Goal: Task Accomplishment & Management: Complete application form

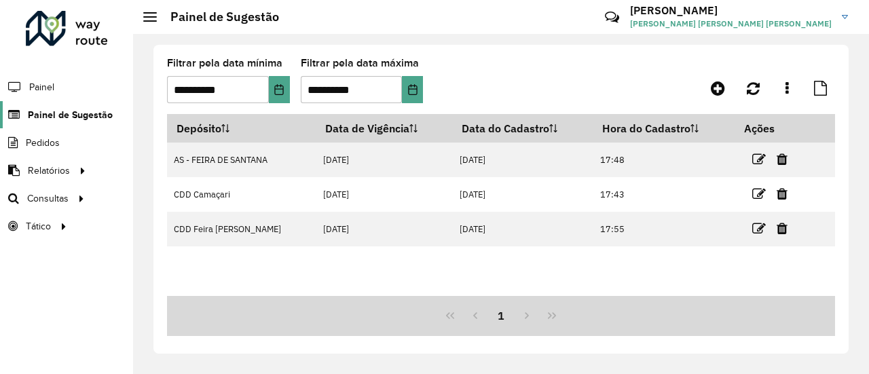
drag, startPoint x: 0, startPoint y: 0, endPoint x: 86, endPoint y: 112, distance: 141.4
click at [86, 112] on span "Painel de Sugestão" at bounding box center [70, 115] width 85 height 14
click at [38, 90] on span "Painel" at bounding box center [43, 87] width 28 height 14
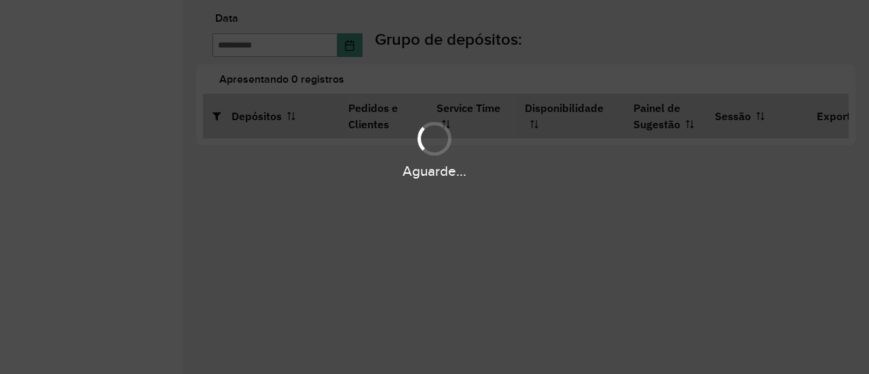
type input "**********"
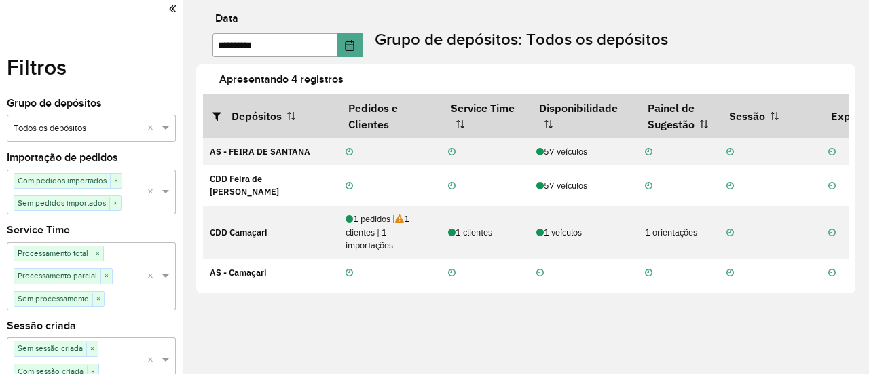
click at [170, 7] on icon at bounding box center [172, 9] width 7 height 12
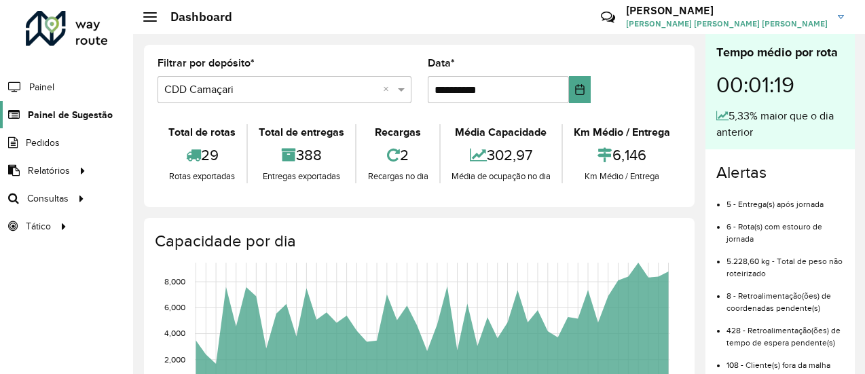
click at [82, 115] on span "Painel de Sugestão" at bounding box center [70, 115] width 85 height 14
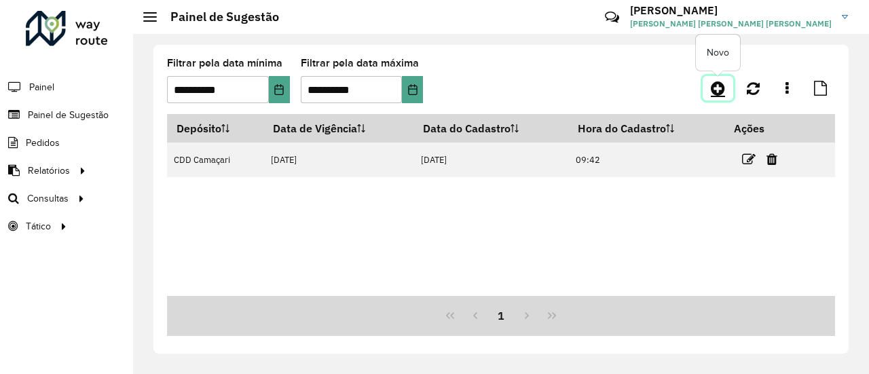
click at [723, 82] on icon at bounding box center [718, 88] width 14 height 16
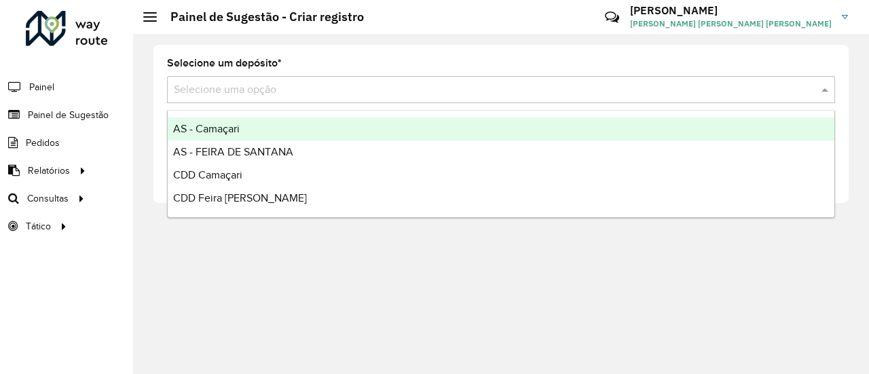
click at [693, 87] on input "text" at bounding box center [488, 90] width 628 height 16
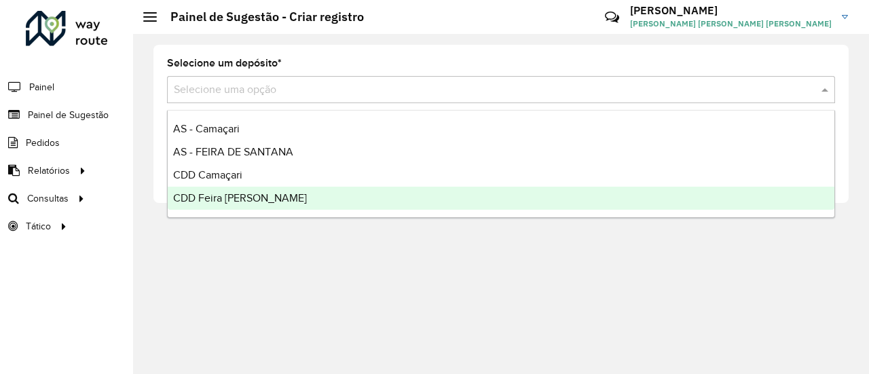
click at [227, 192] on span "CDD Feira [PERSON_NAME]" at bounding box center [240, 198] width 134 height 12
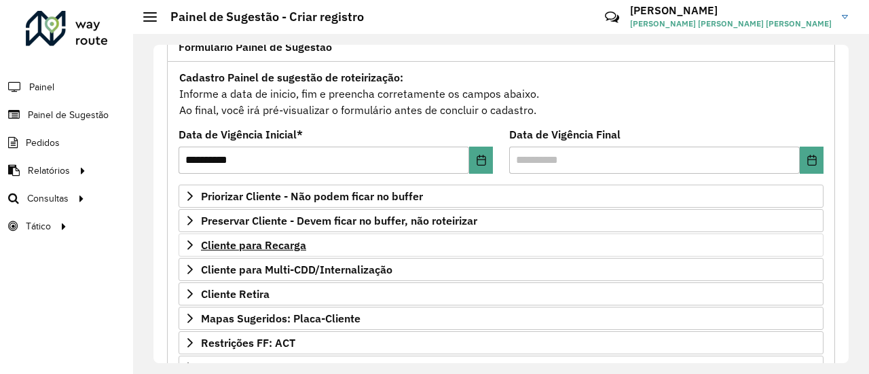
scroll to position [136, 0]
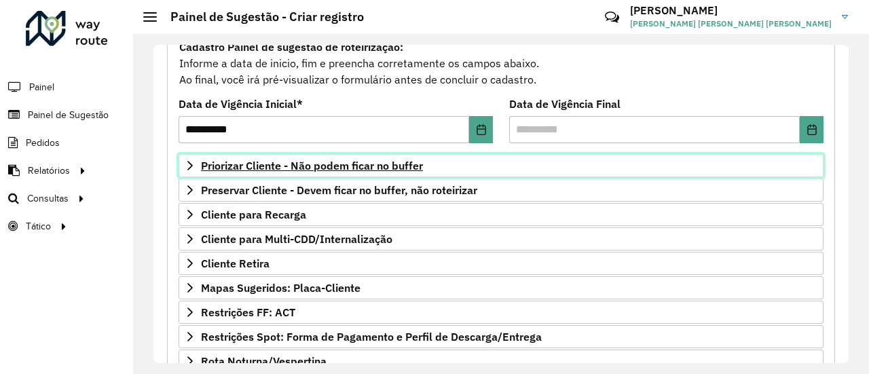
click at [421, 160] on span "Priorizar Cliente - Não podem ficar no buffer" at bounding box center [312, 165] width 222 height 11
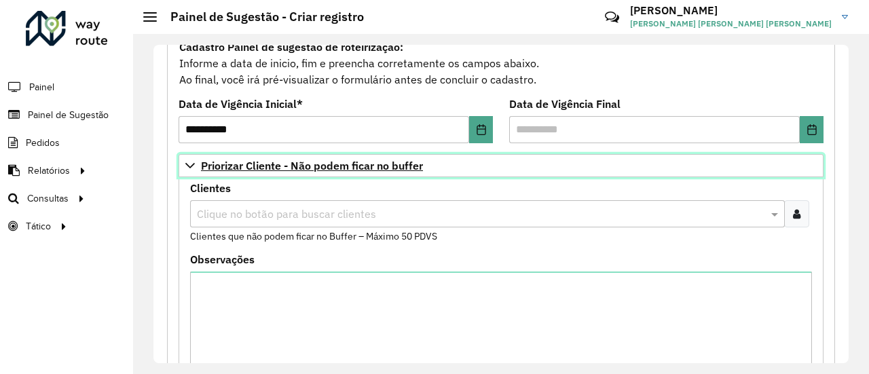
click at [364, 160] on span "Priorizar Cliente - Não podem ficar no buffer" at bounding box center [312, 165] width 222 height 11
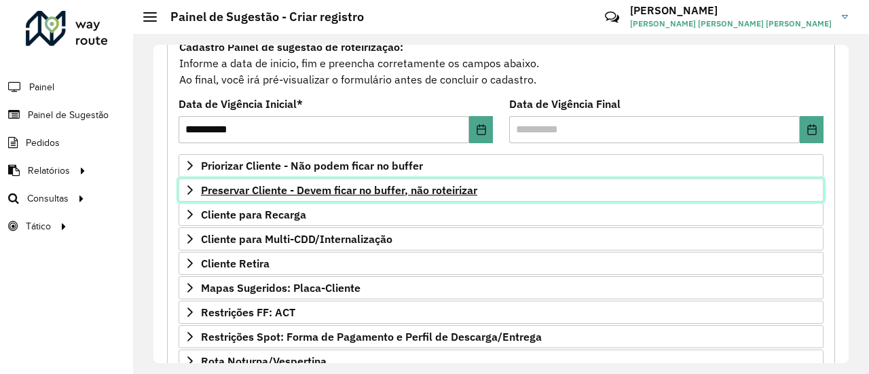
click at [307, 189] on span "Preservar Cliente - Devem ficar no buffer, não roteirizar" at bounding box center [339, 190] width 276 height 11
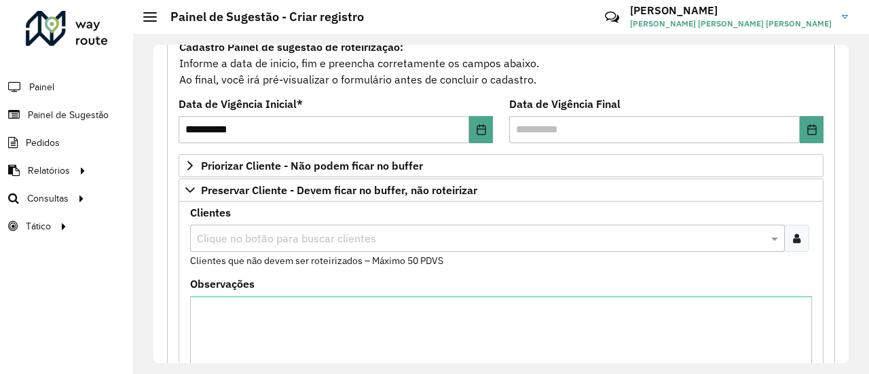
click at [291, 236] on input "text" at bounding box center [481, 239] width 575 height 16
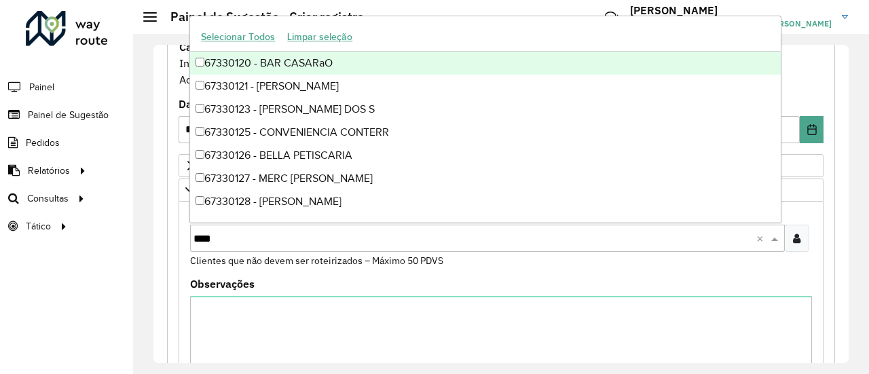
type input "*****"
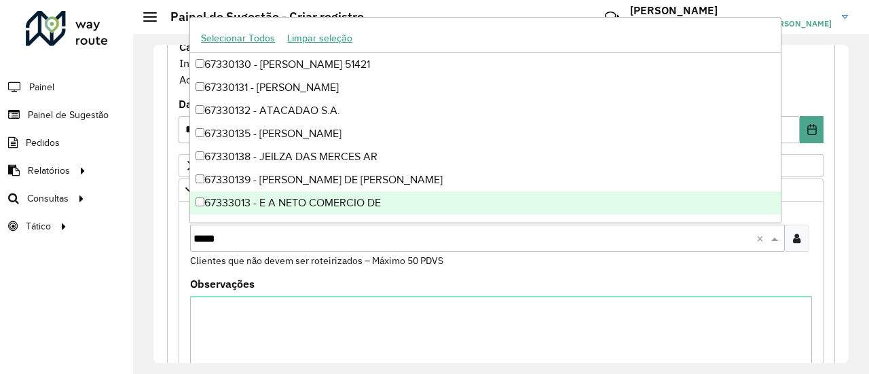
click at [235, 208] on div "67333013 - E A NETO COMERCIO DE" at bounding box center [485, 203] width 590 height 23
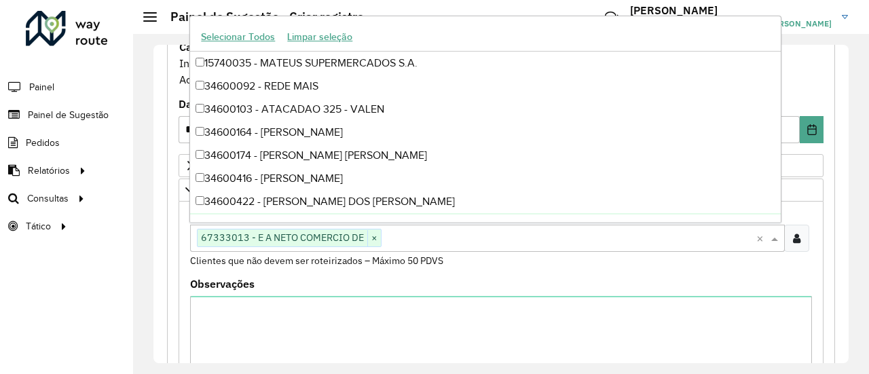
click at [493, 274] on formly-field "Clientes Clique no botão para buscar clientes 67333013 - [PERSON_NAME] COMERCIO…" at bounding box center [501, 243] width 638 height 71
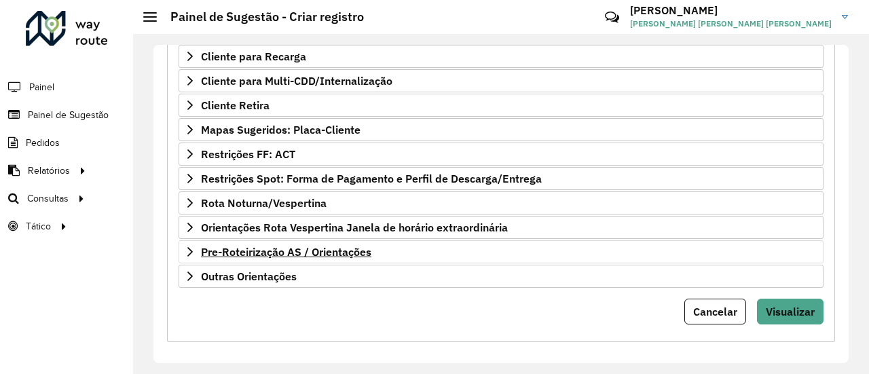
scroll to position [522, 0]
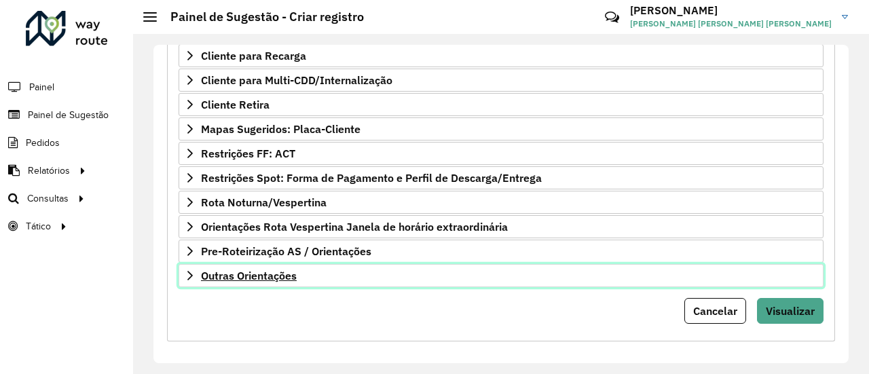
click at [297, 270] on span "Outras Orientações" at bounding box center [249, 275] width 96 height 11
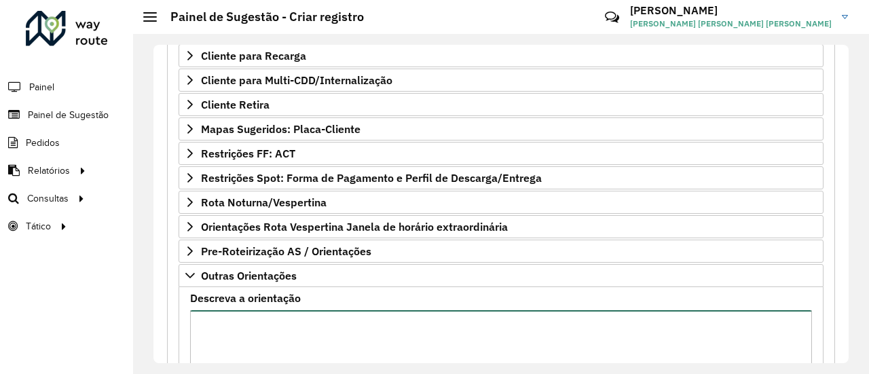
click at [240, 313] on textarea "Descreva a orientação" at bounding box center [501, 367] width 622 height 115
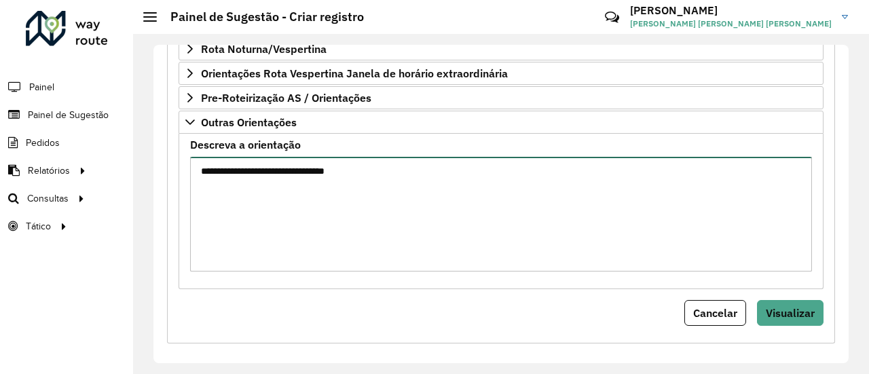
scroll to position [677, 0]
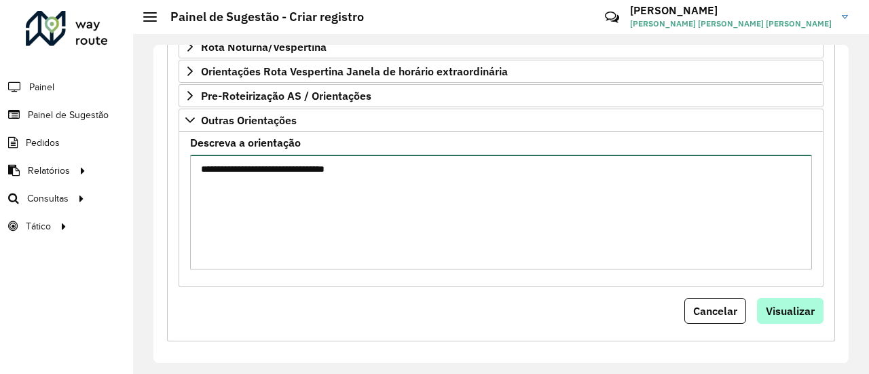
type textarea "**********"
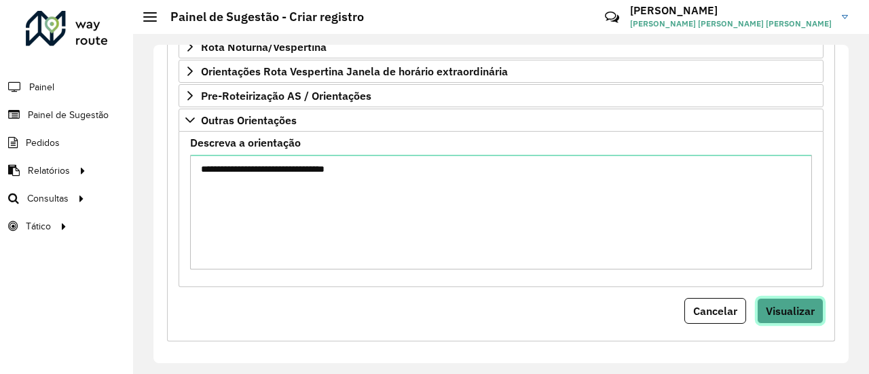
click at [793, 306] on span "Visualizar" at bounding box center [790, 311] width 49 height 14
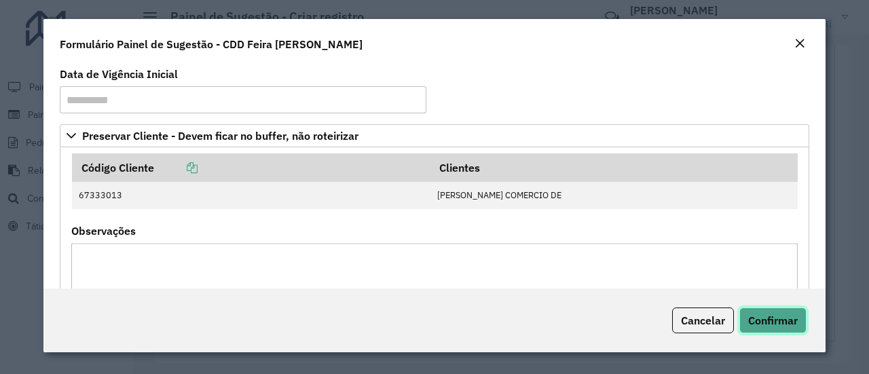
click at [801, 321] on button "Confirmar" at bounding box center [773, 321] width 67 height 26
